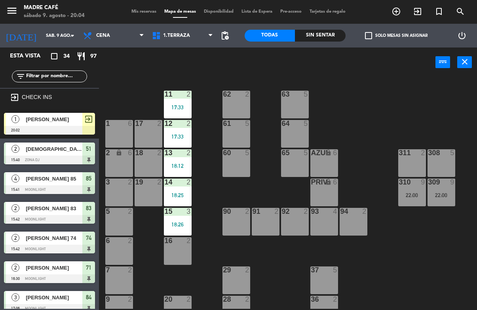
click at [185, 27] on span "1.Terraza" at bounding box center [182, 35] width 69 height 17
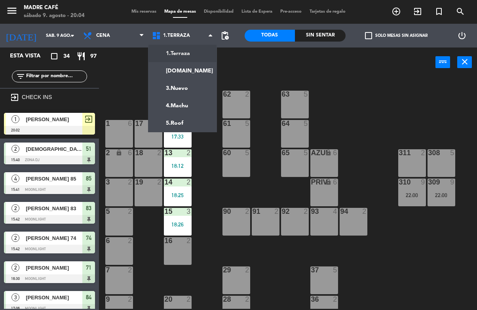
click at [189, 106] on ng-component "menu Madre Café sábado 9. agosto - 20:04 Mis reservas Mapa de mesas Disponibili…" at bounding box center [238, 155] width 477 height 310
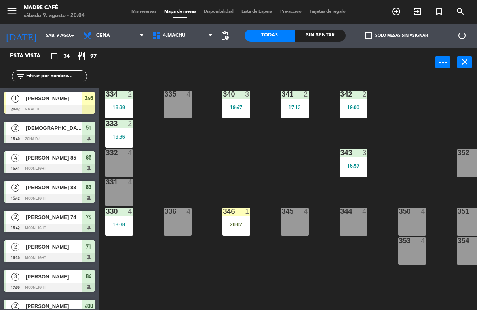
click at [237, 221] on div "20:02" at bounding box center [236, 224] width 28 height 6
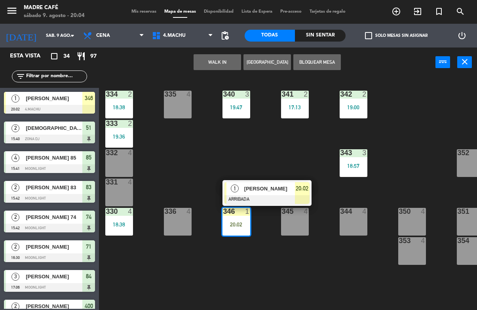
click at [276, 192] on span "[PERSON_NAME]" at bounding box center [269, 188] width 51 height 8
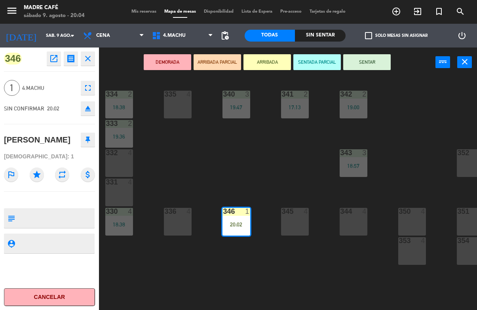
click at [367, 65] on button "SENTAR" at bounding box center [366, 62] width 47 height 16
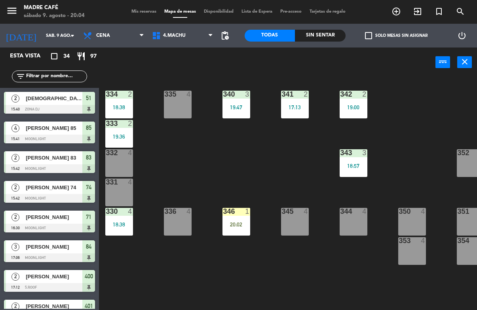
scroll to position [267, 0]
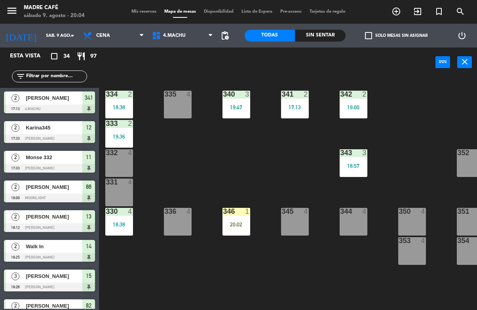
click at [312, 41] on div "Sin sentar" at bounding box center [320, 36] width 51 height 12
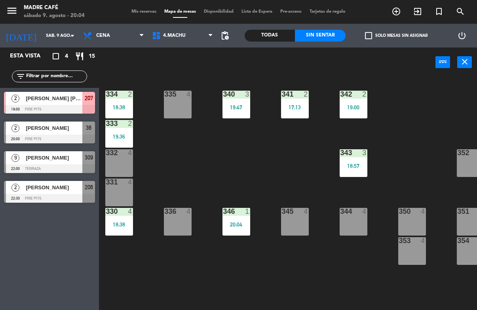
click at [277, 168] on div "334 2 18:38 335 4 340 3 19:47 341 2 17:13 342 2 19:00 333 2 19:36 332 4 343 3 1…" at bounding box center [290, 192] width 373 height 232
click at [161, 93] on div "335" at bounding box center [164, 94] width 13 height 7
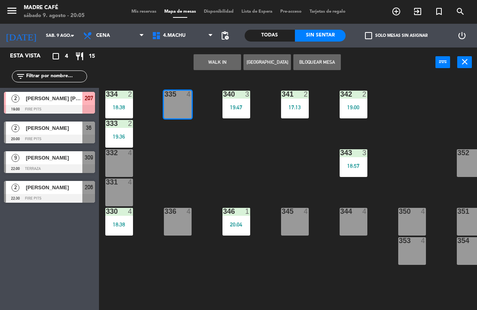
click at [212, 62] on button "WALK IN" at bounding box center [216, 62] width 47 height 16
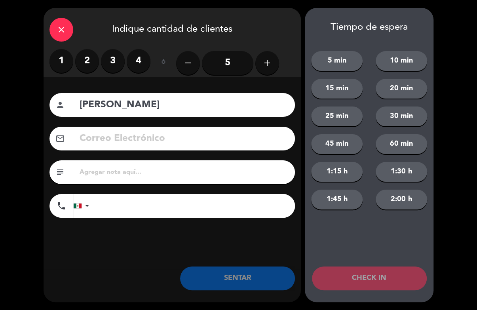
click at [443, 78] on div "close Indique cantidad de clientes 1 2 3 4 ó remove 5 add Nombre del cliente pe…" at bounding box center [238, 155] width 477 height 310
click at [82, 56] on label "2" at bounding box center [87, 61] width 24 height 24
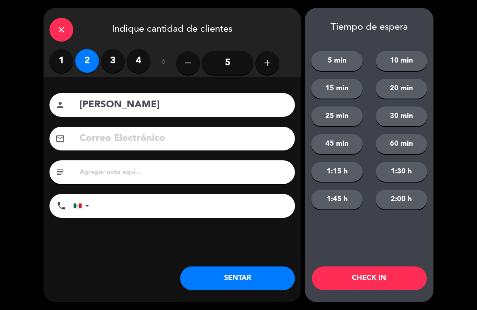
click at [189, 101] on input "[PERSON_NAME]" at bounding box center [184, 105] width 210 height 16
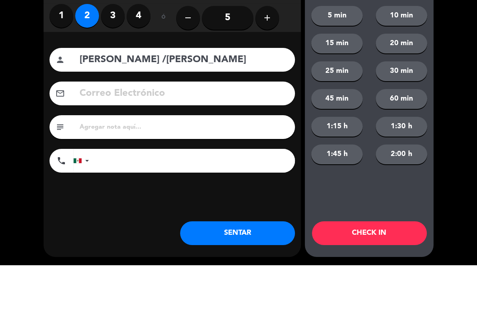
type input "[PERSON_NAME] /[PERSON_NAME]"
click at [449, 71] on div "close Indique cantidad de clientes 1 2 3 4 ó remove 5 add Nombre del cliente pe…" at bounding box center [238, 155] width 477 height 310
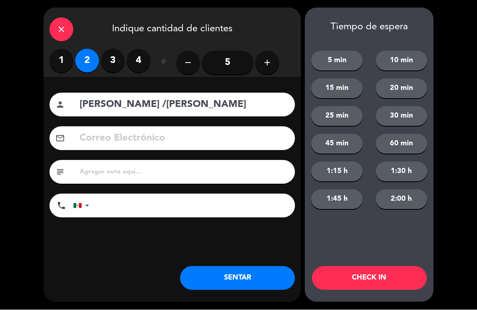
click at [370, 275] on button "CHECK IN" at bounding box center [369, 278] width 115 height 24
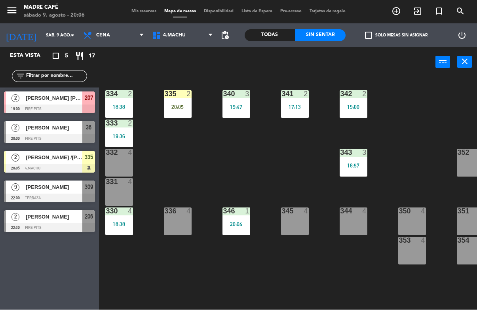
click at [58, 72] on input "text" at bounding box center [55, 76] width 61 height 9
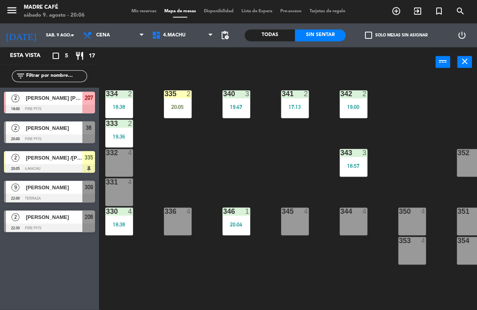
click at [282, 33] on div "Todas" at bounding box center [269, 36] width 51 height 12
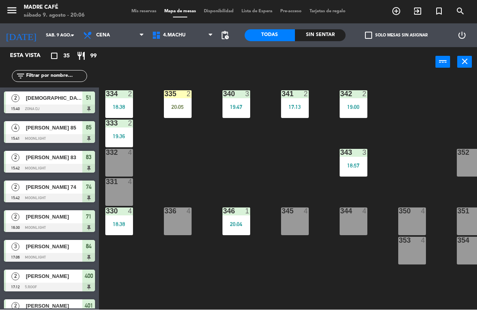
click at [51, 73] on input "text" at bounding box center [55, 76] width 61 height 9
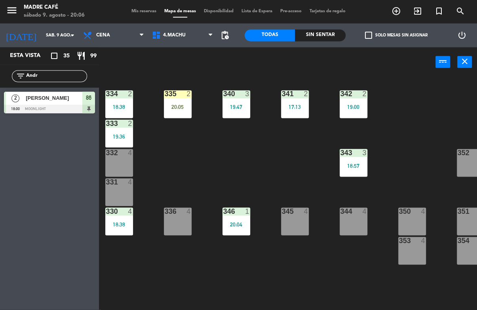
type input "Andr"
click at [452, 90] on div "334 2 18:38 335 2 20:05 340 3 19:47 341 2 17:13 342 2 19:00 333 2 19:36 332 4 3…" at bounding box center [290, 192] width 373 height 232
